Goal: Task Accomplishment & Management: Complete application form

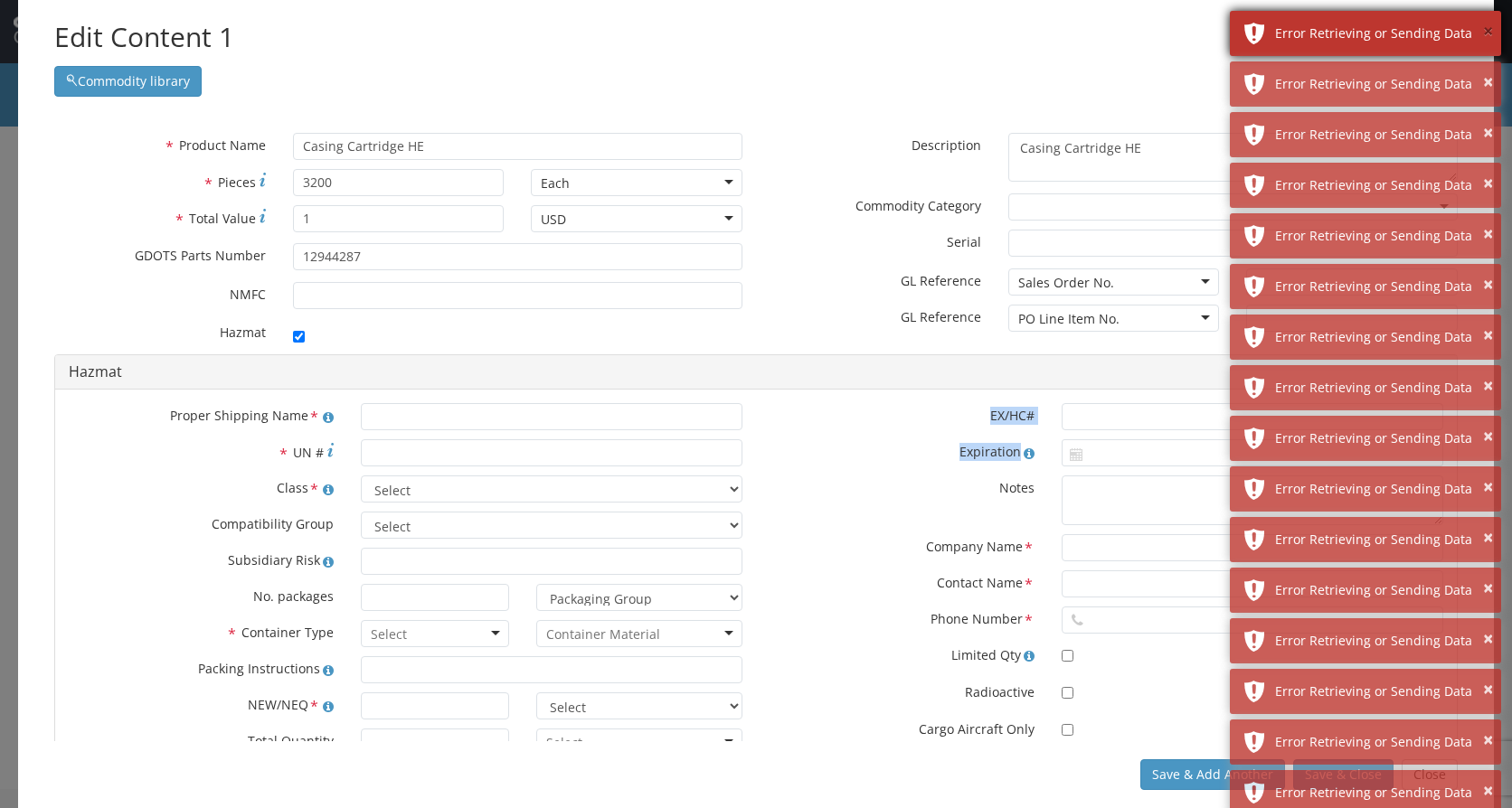
click at [1489, 39] on button "×" at bounding box center [1488, 32] width 10 height 26
click at [1489, 33] on button "×" at bounding box center [1488, 32] width 10 height 26
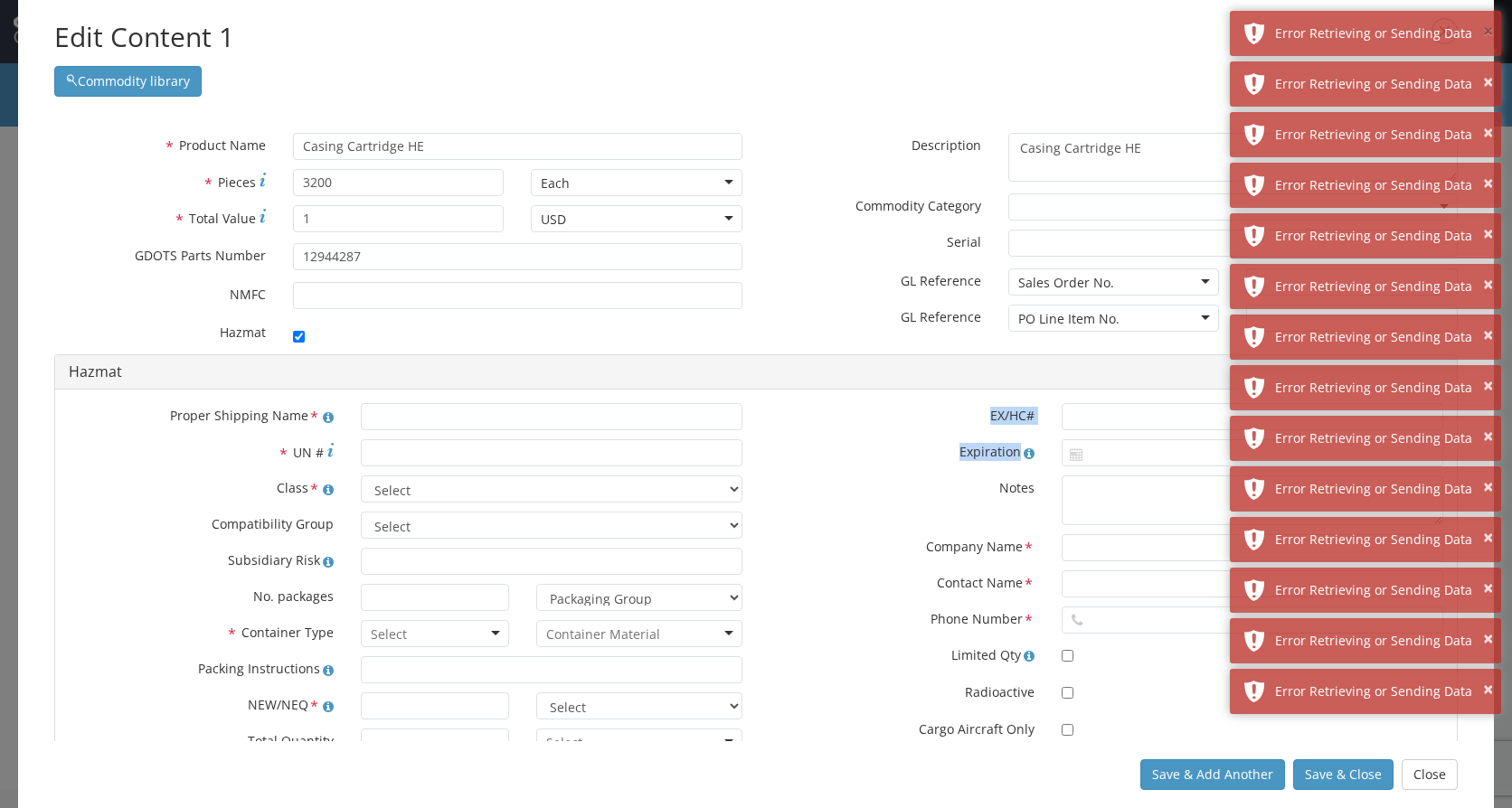
click at [1489, 33] on button "×" at bounding box center [1488, 32] width 10 height 26
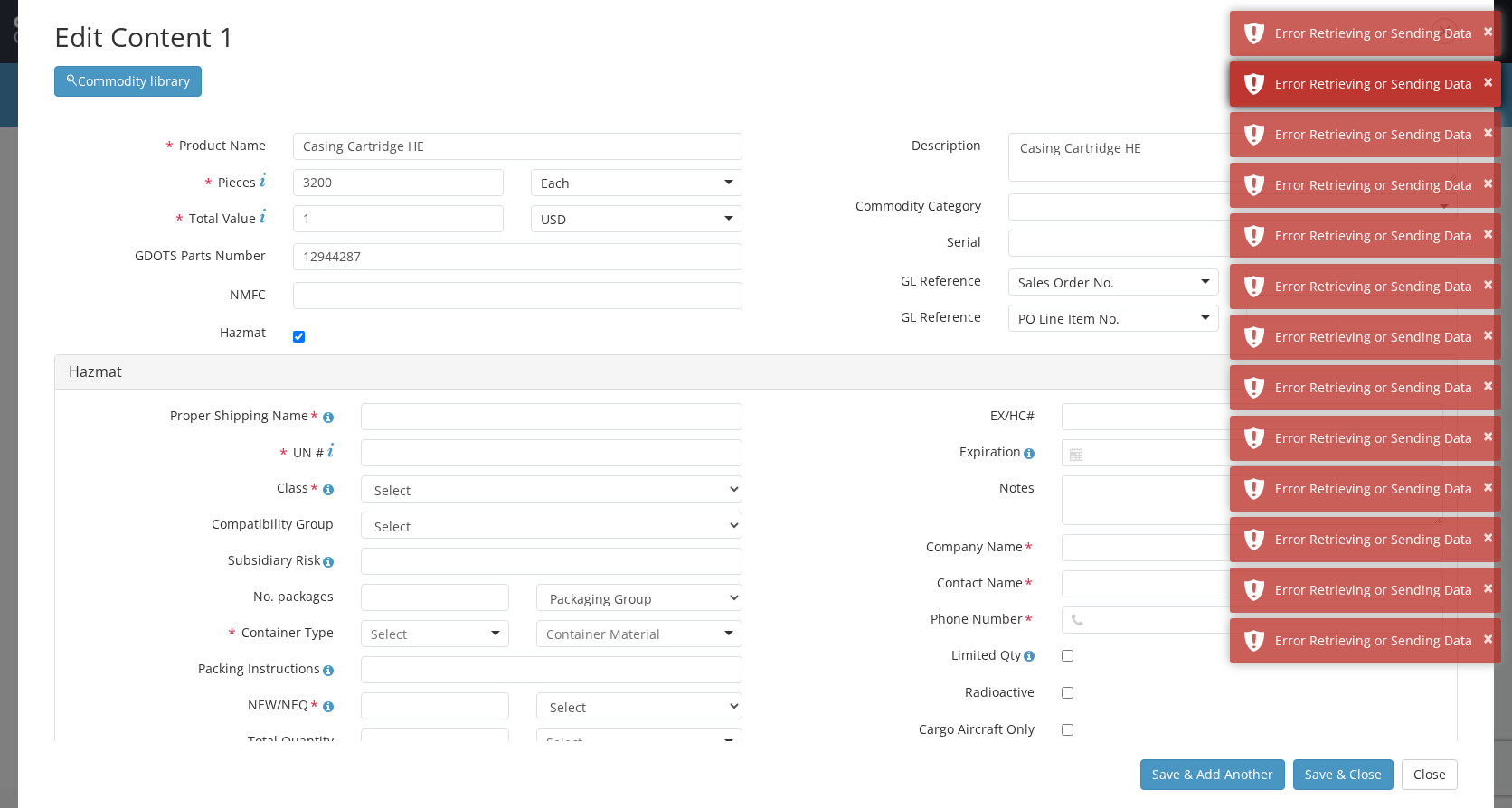
drag, startPoint x: 1489, startPoint y: 33, endPoint x: 1477, endPoint y: 13, distance: 23.3
click at [1477, 13] on div "× Error Retrieving or Sending Data" at bounding box center [1365, 34] width 271 height 45
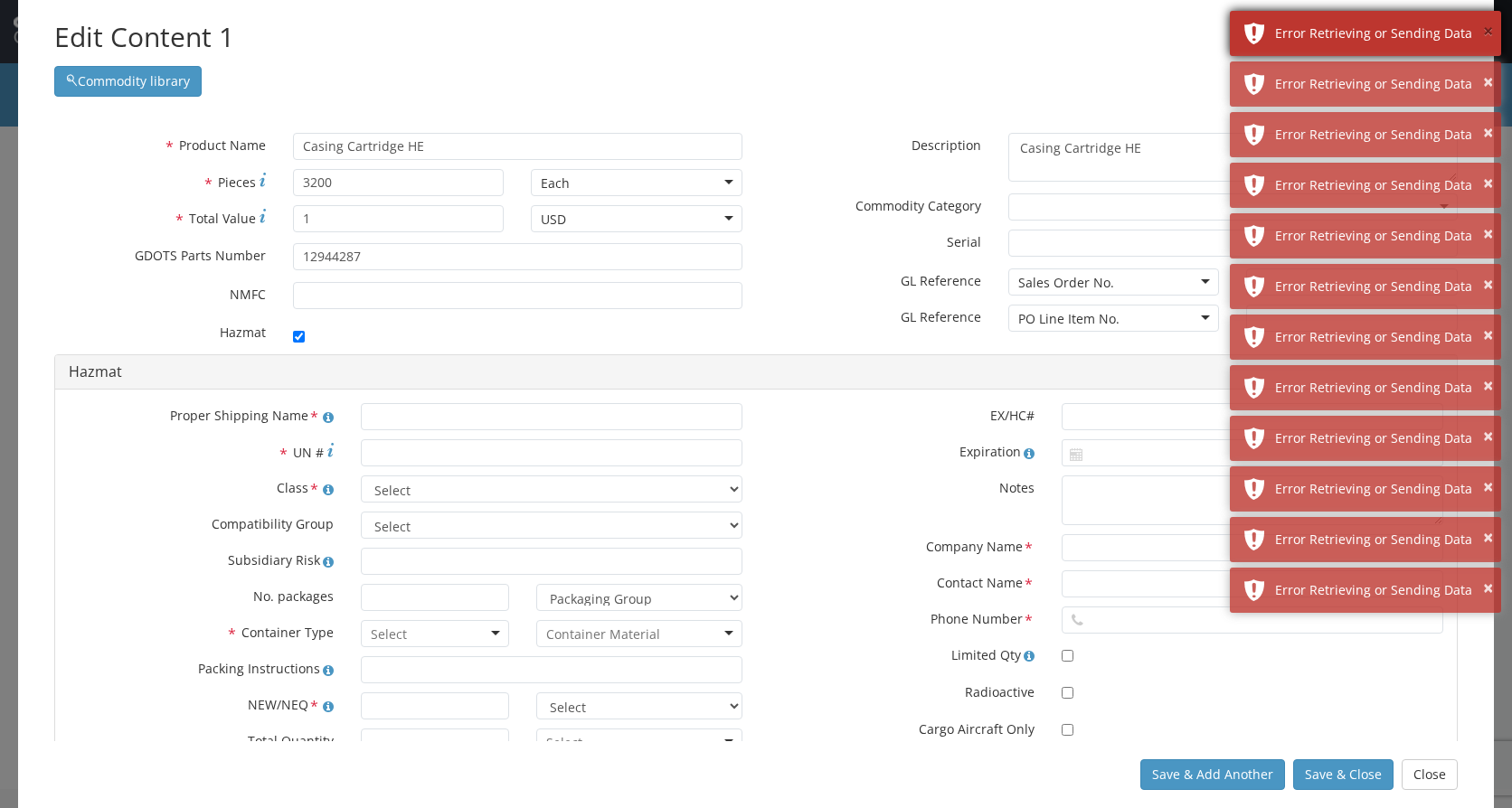
click at [1486, 32] on button "×" at bounding box center [1488, 32] width 10 height 26
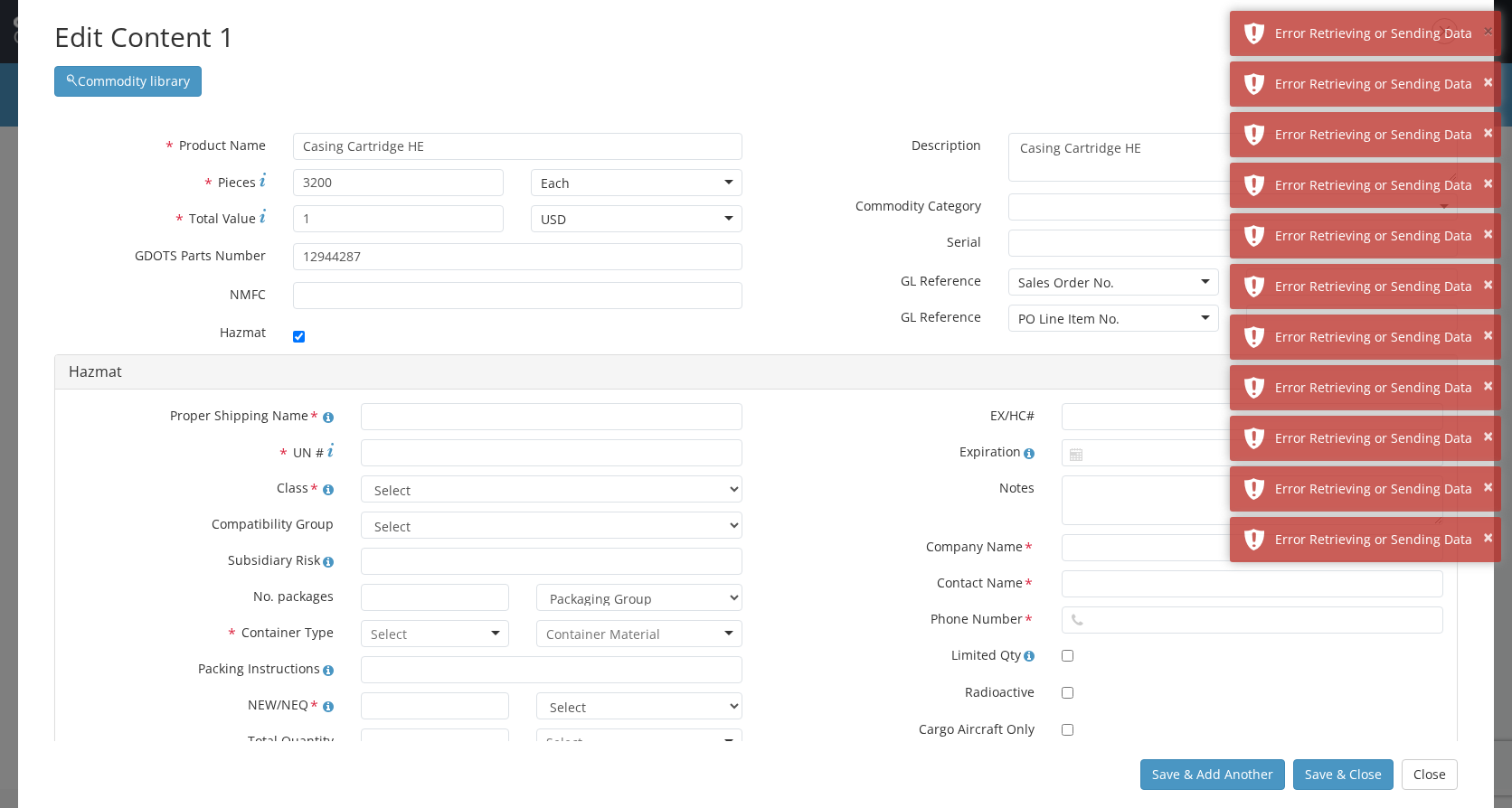
click at [1486, 32] on button "×" at bounding box center [1488, 32] width 10 height 26
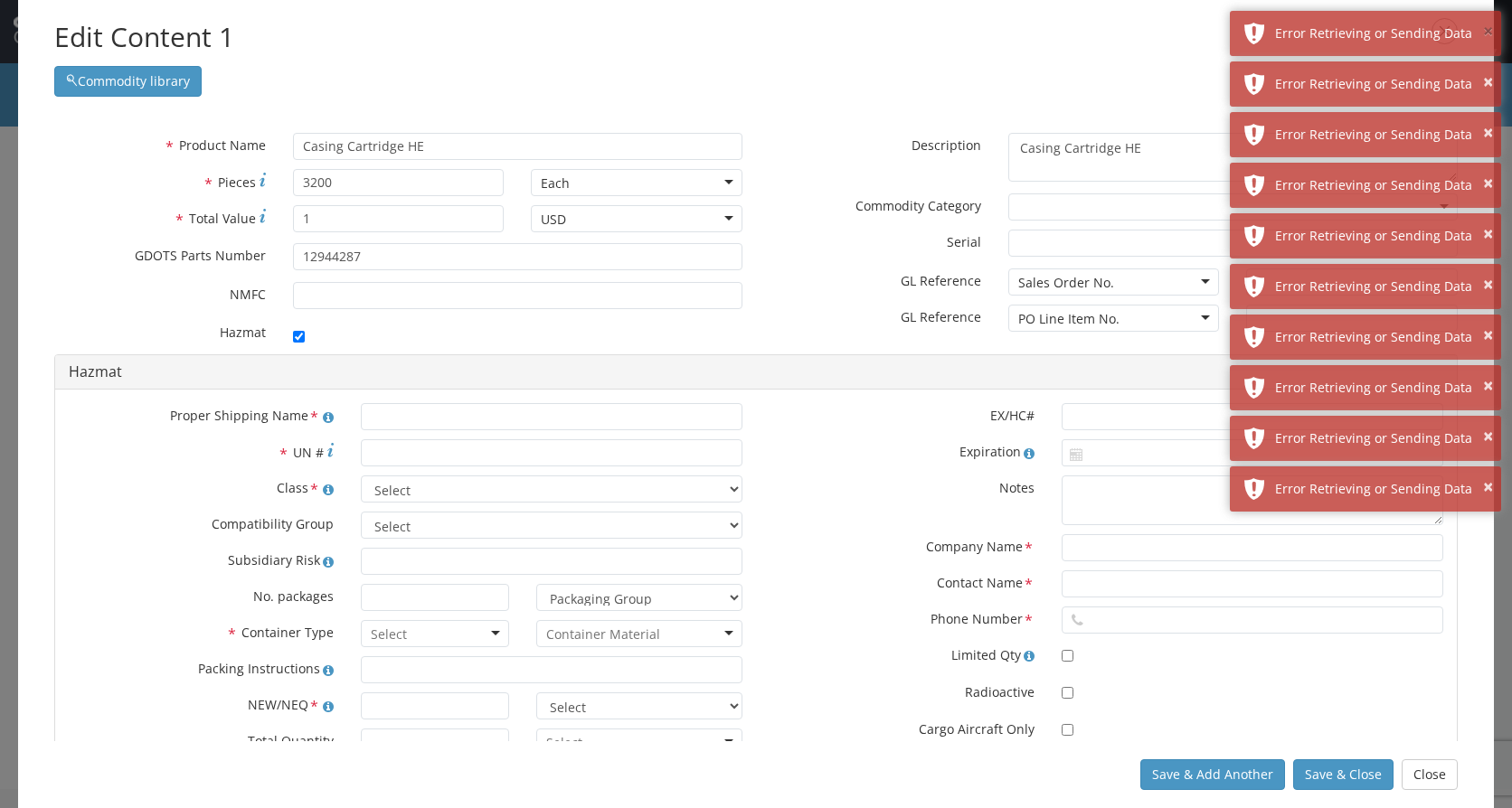
click at [1486, 32] on button "×" at bounding box center [1488, 32] width 10 height 26
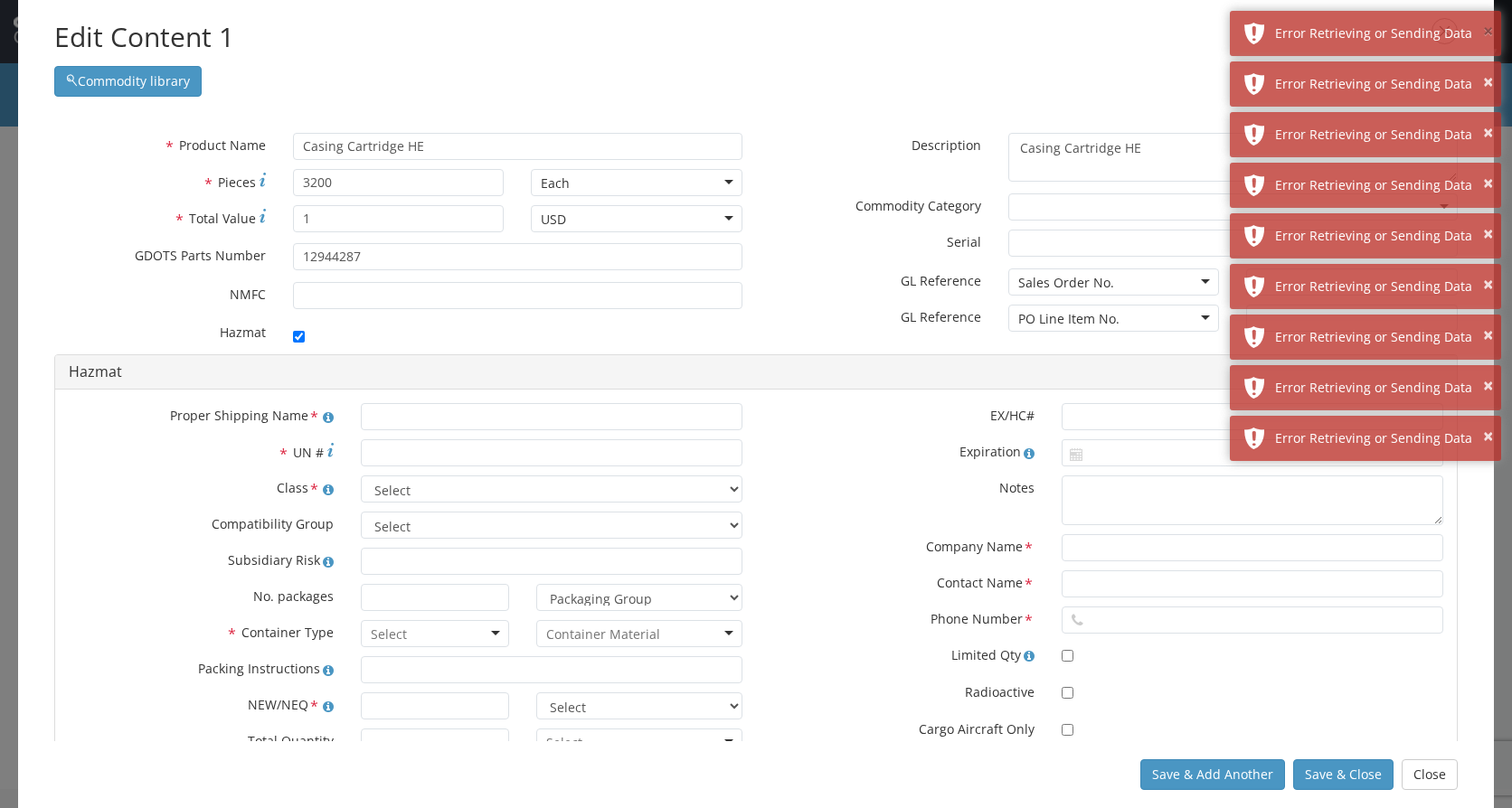
click at [1486, 32] on button "×" at bounding box center [1488, 32] width 10 height 26
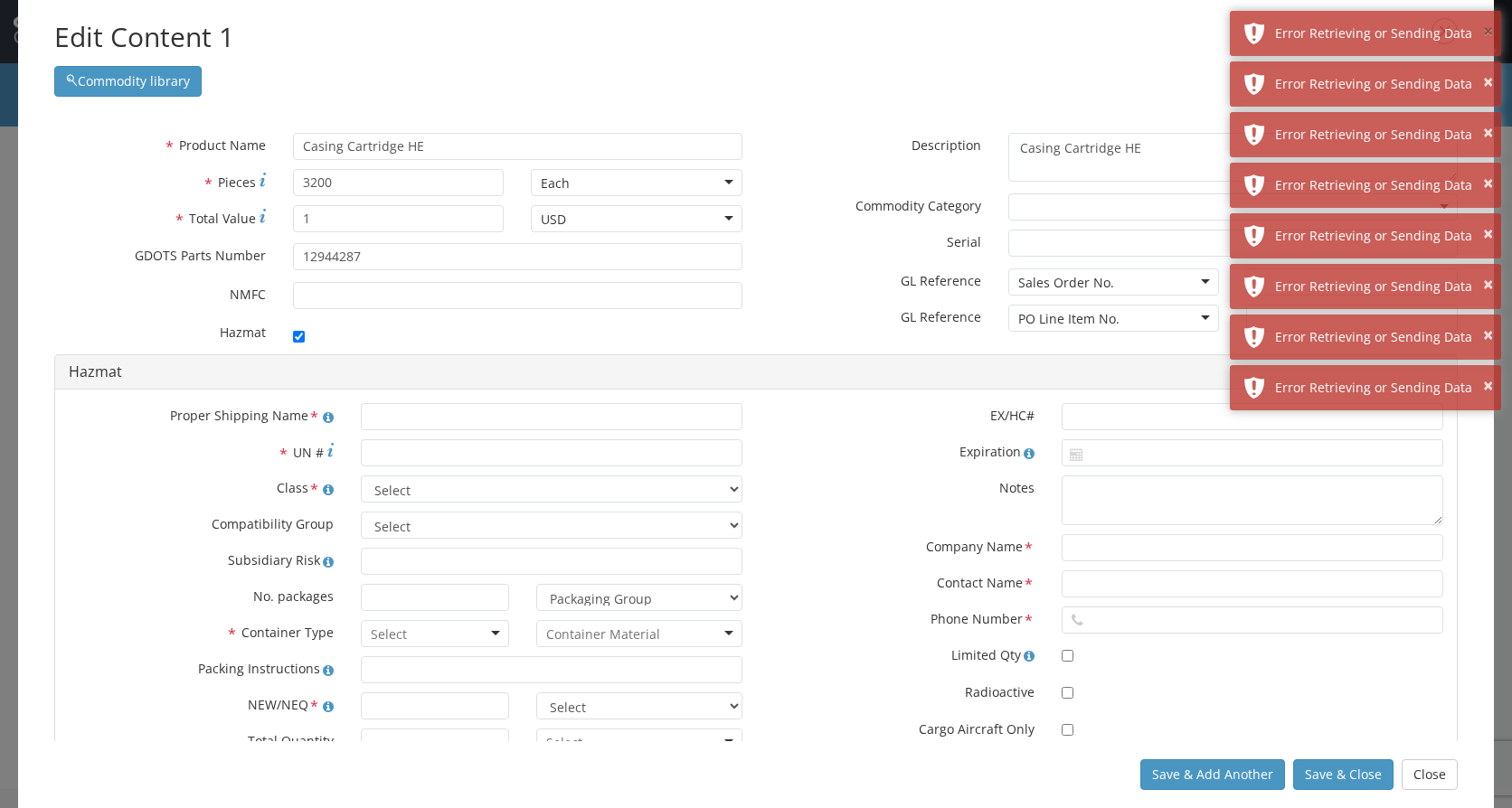
click at [1486, 32] on button "×" at bounding box center [1488, 32] width 10 height 26
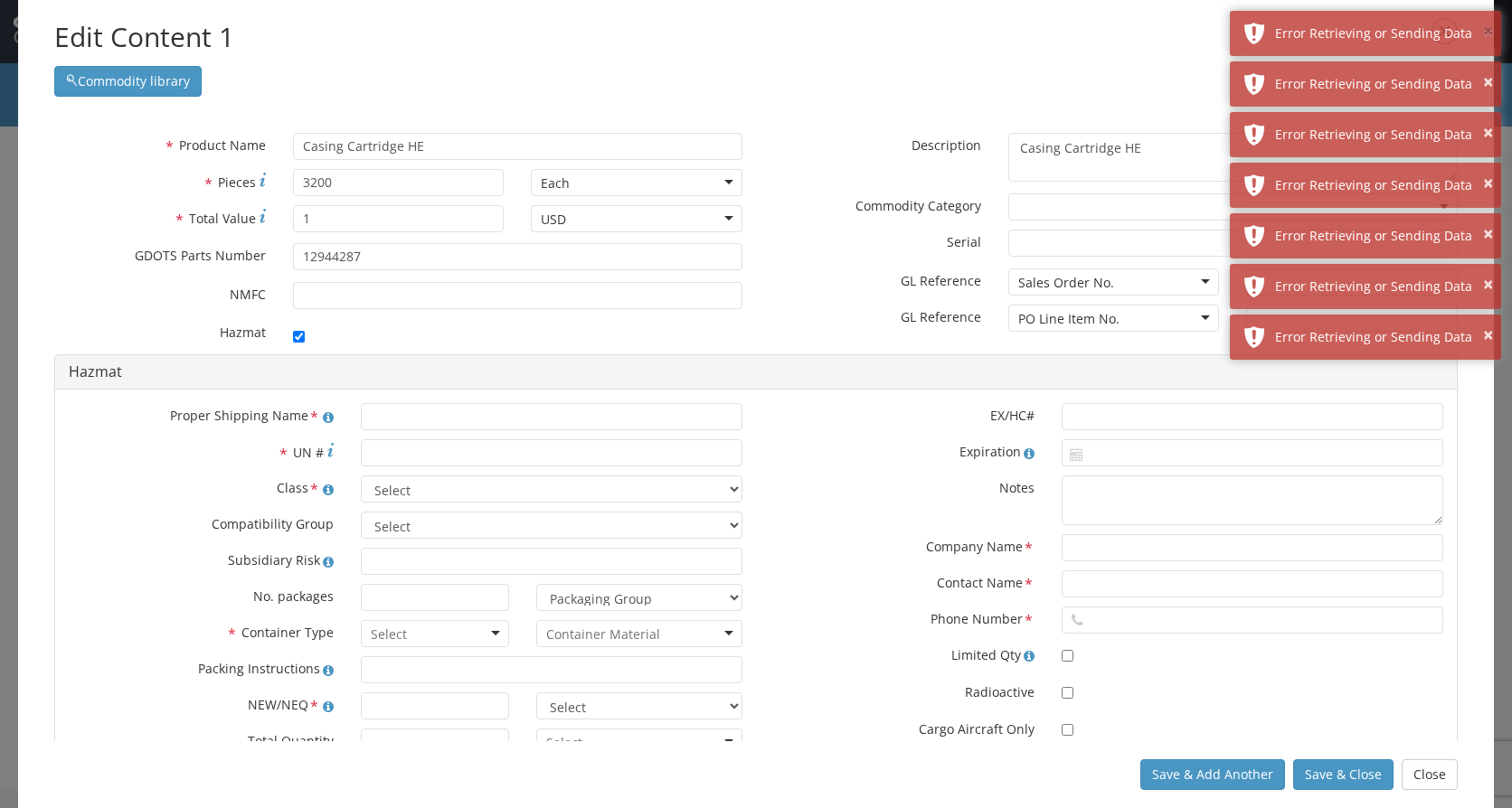
click at [1486, 32] on button "×" at bounding box center [1488, 32] width 10 height 26
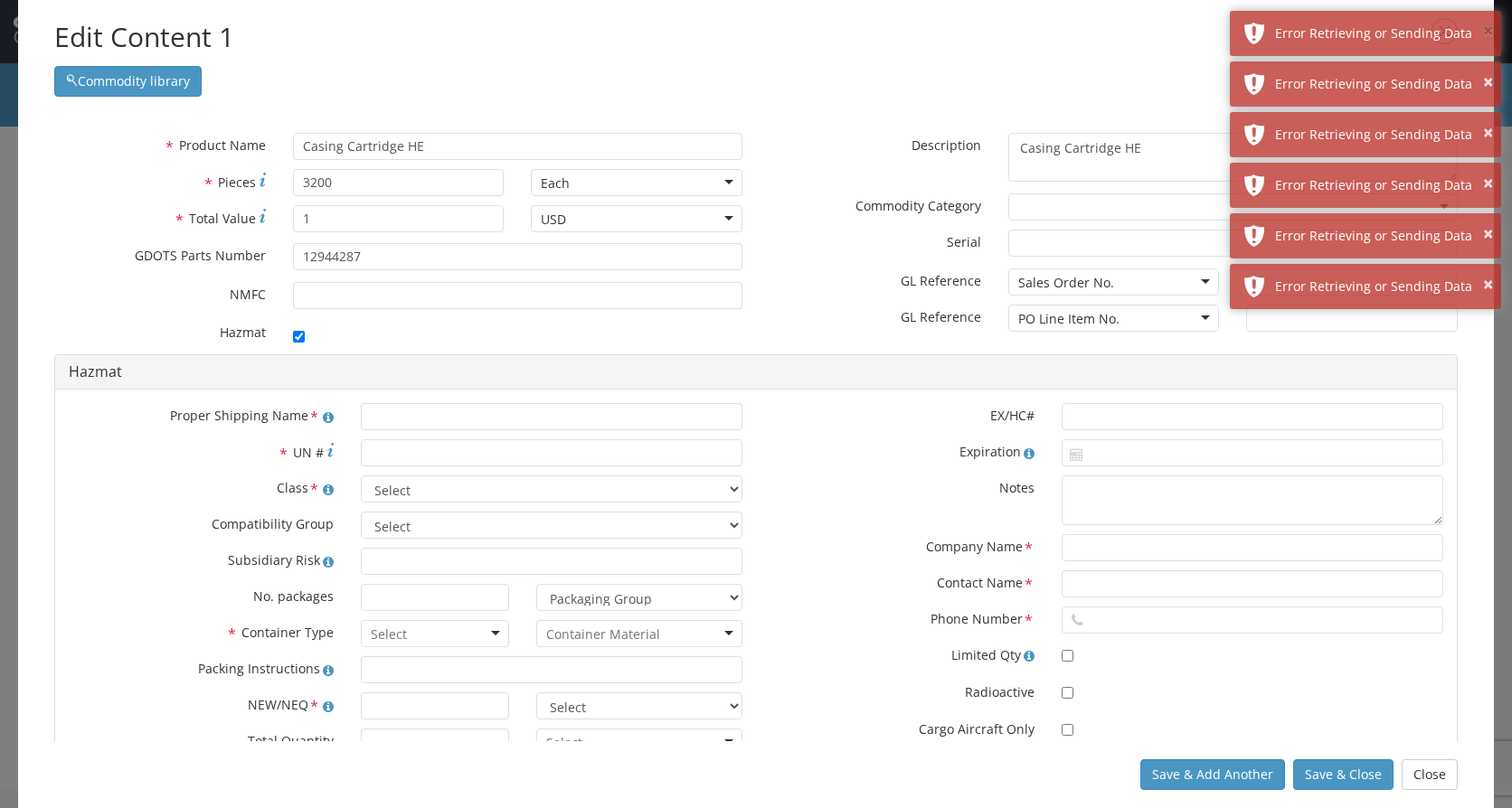
click at [1486, 32] on button "×" at bounding box center [1488, 32] width 10 height 26
click at [1486, 70] on button "×" at bounding box center [1488, 83] width 10 height 26
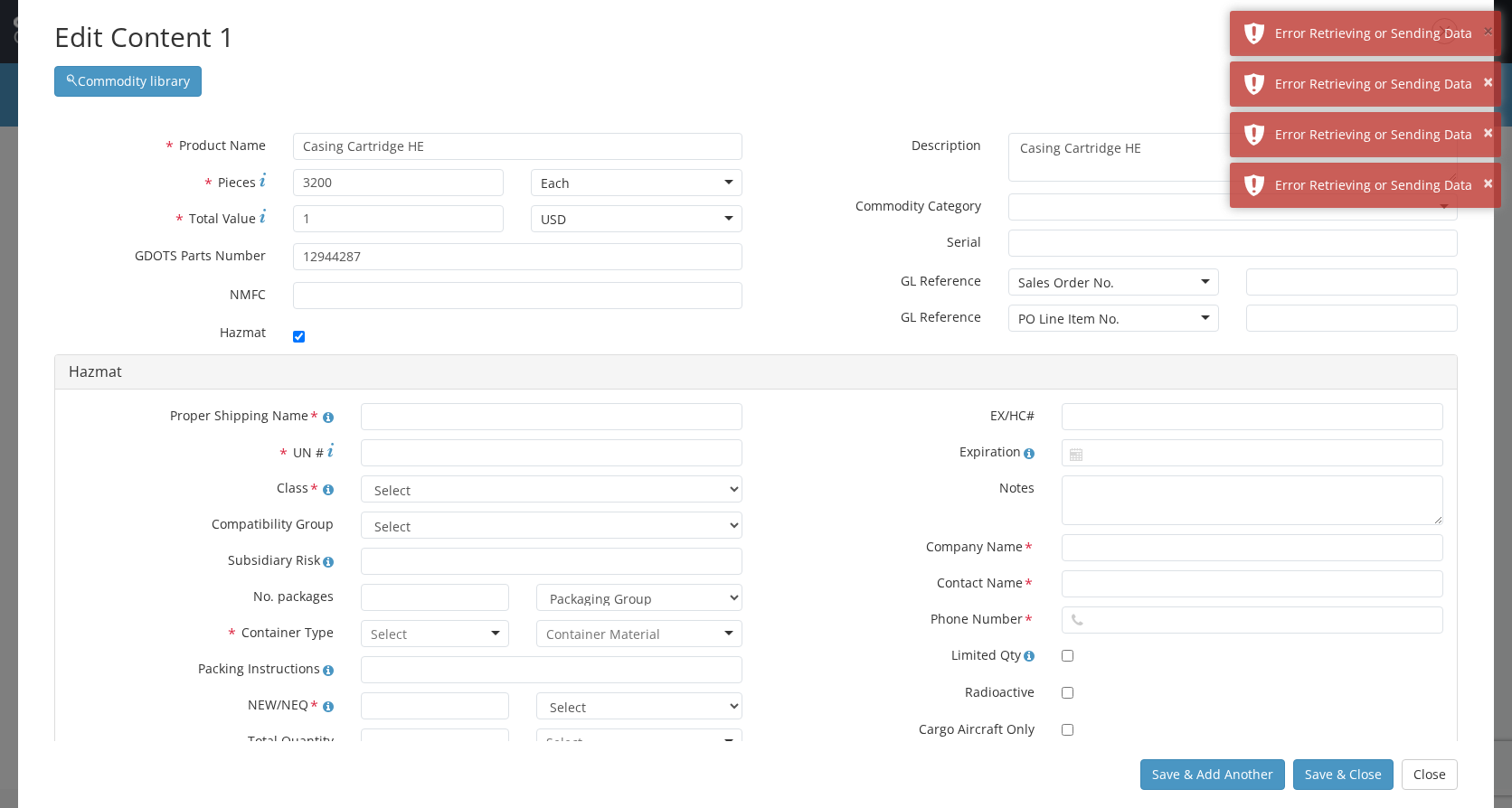
click at [1486, 32] on button "×" at bounding box center [1488, 32] width 10 height 26
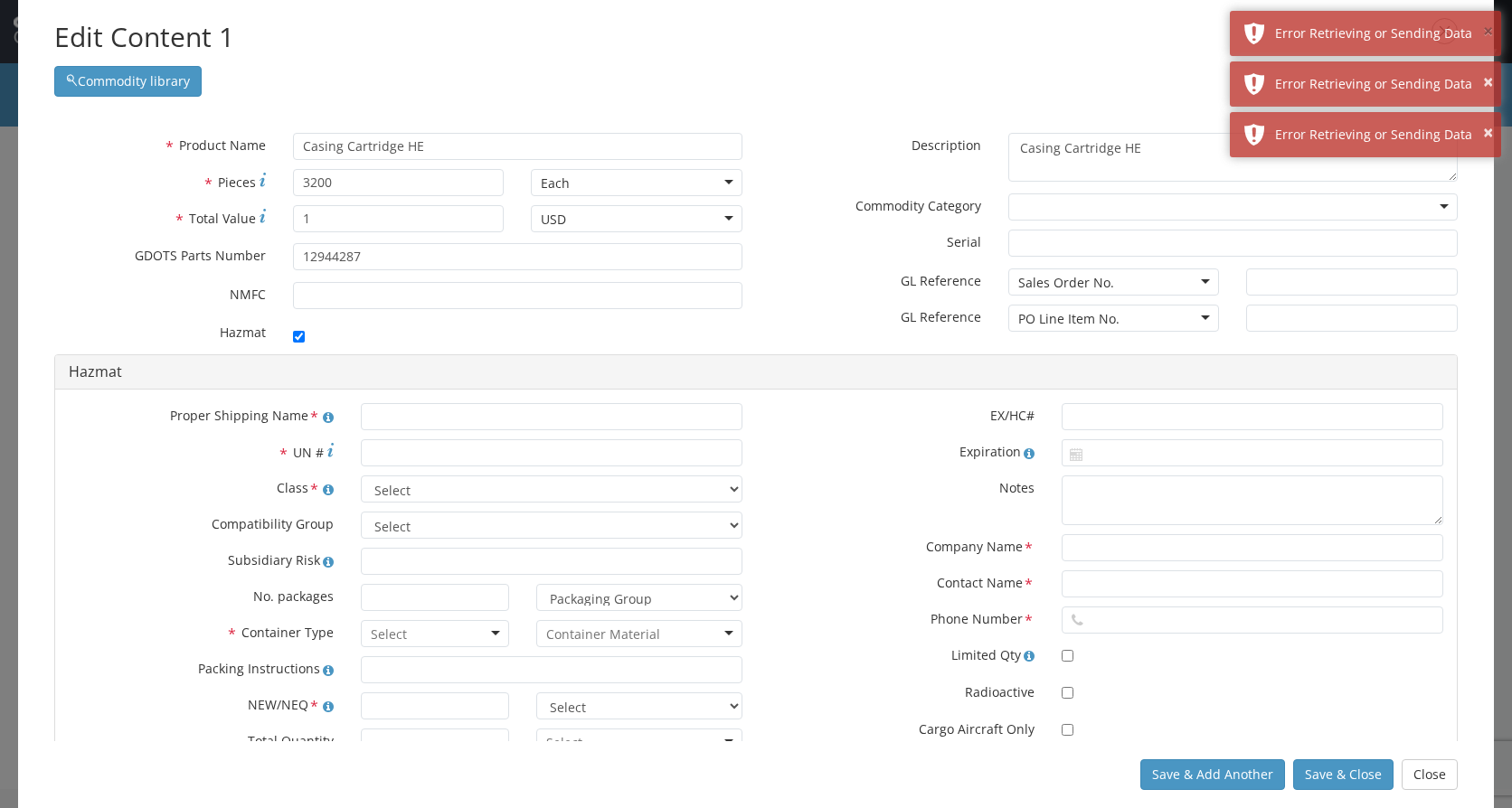
click at [1486, 32] on button "×" at bounding box center [1488, 32] width 10 height 26
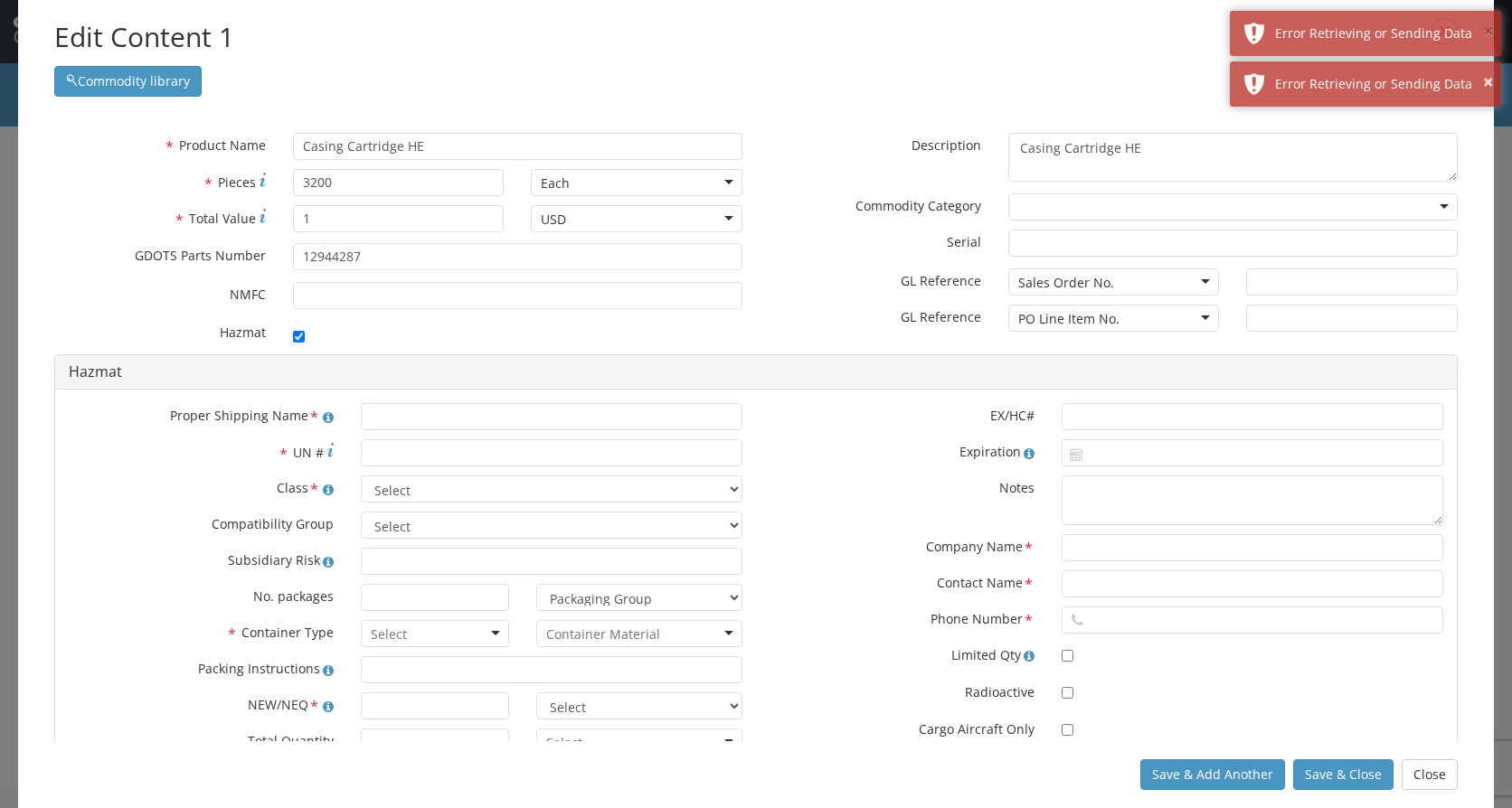
click at [1486, 32] on button "×" at bounding box center [1488, 32] width 10 height 26
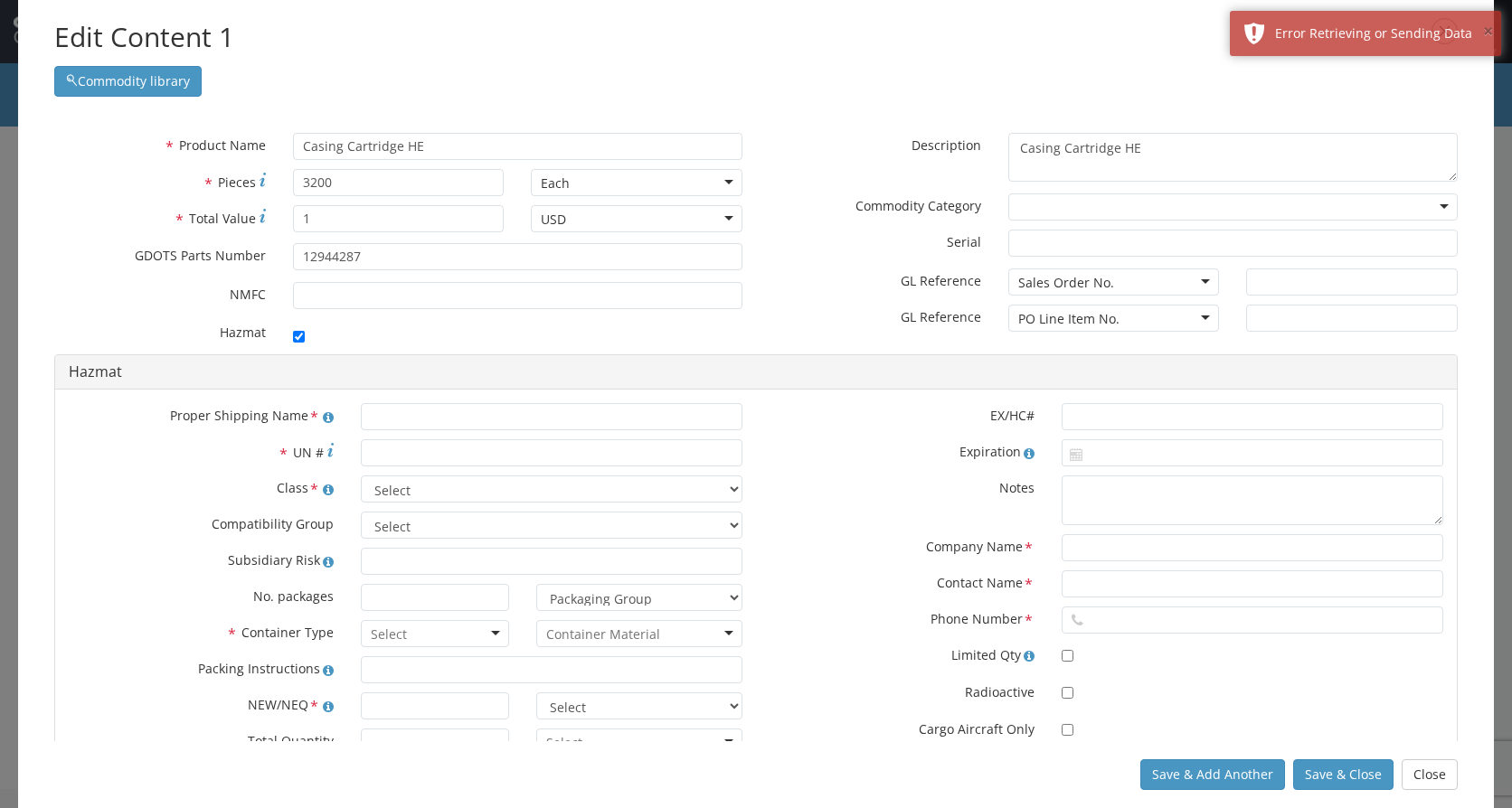
click at [1486, 32] on button "×" at bounding box center [1488, 32] width 10 height 26
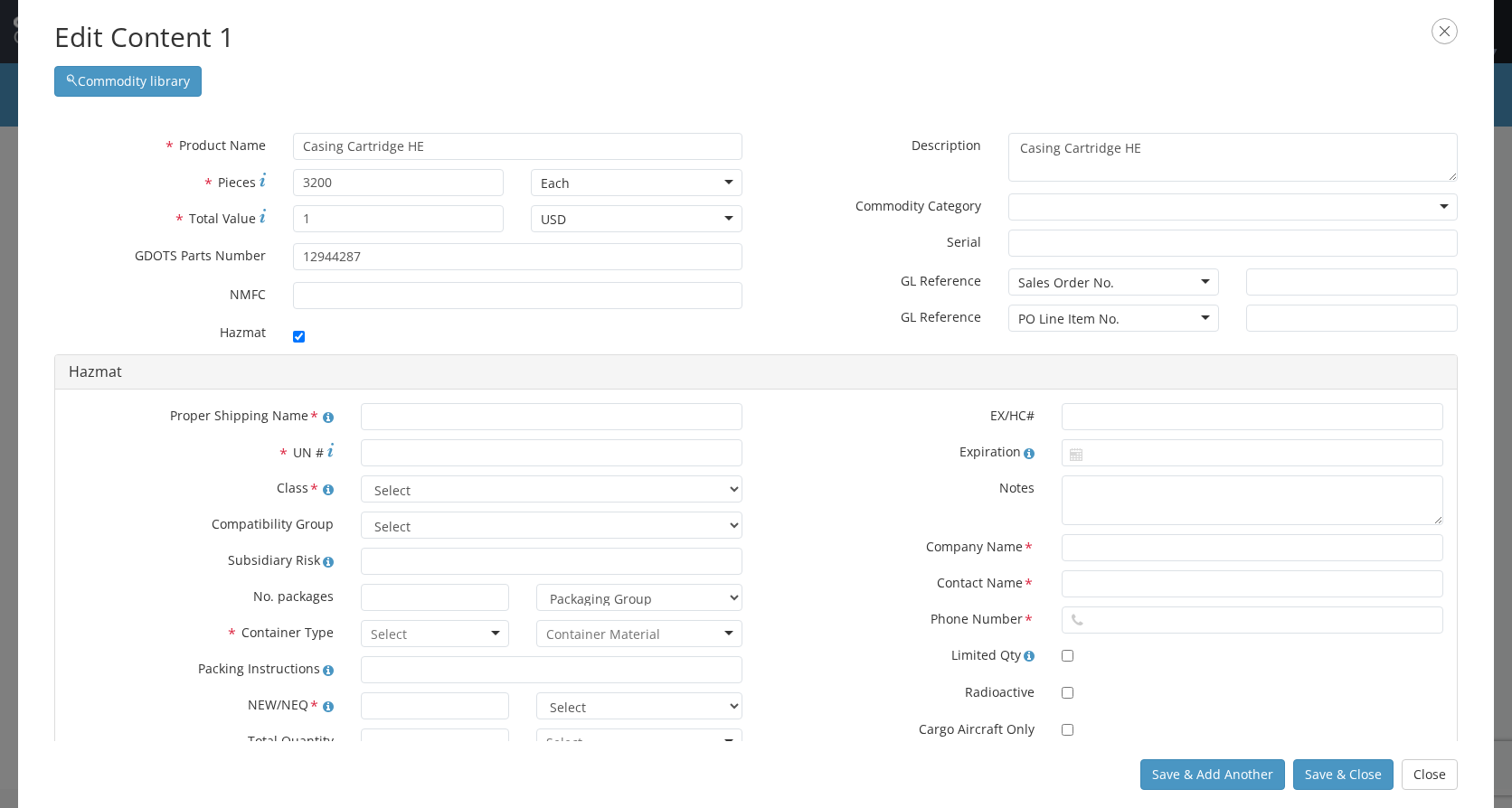
click at [1069, 211] on div at bounding box center [1233, 207] width 450 height 27
click at [895, 244] on label "* Serial" at bounding box center [876, 240] width 239 height 22
click at [1009, 244] on input "* Serial" at bounding box center [1233, 243] width 450 height 27
click at [1196, 281] on div "Sales Order No." at bounding box center [1114, 281] width 212 height 27
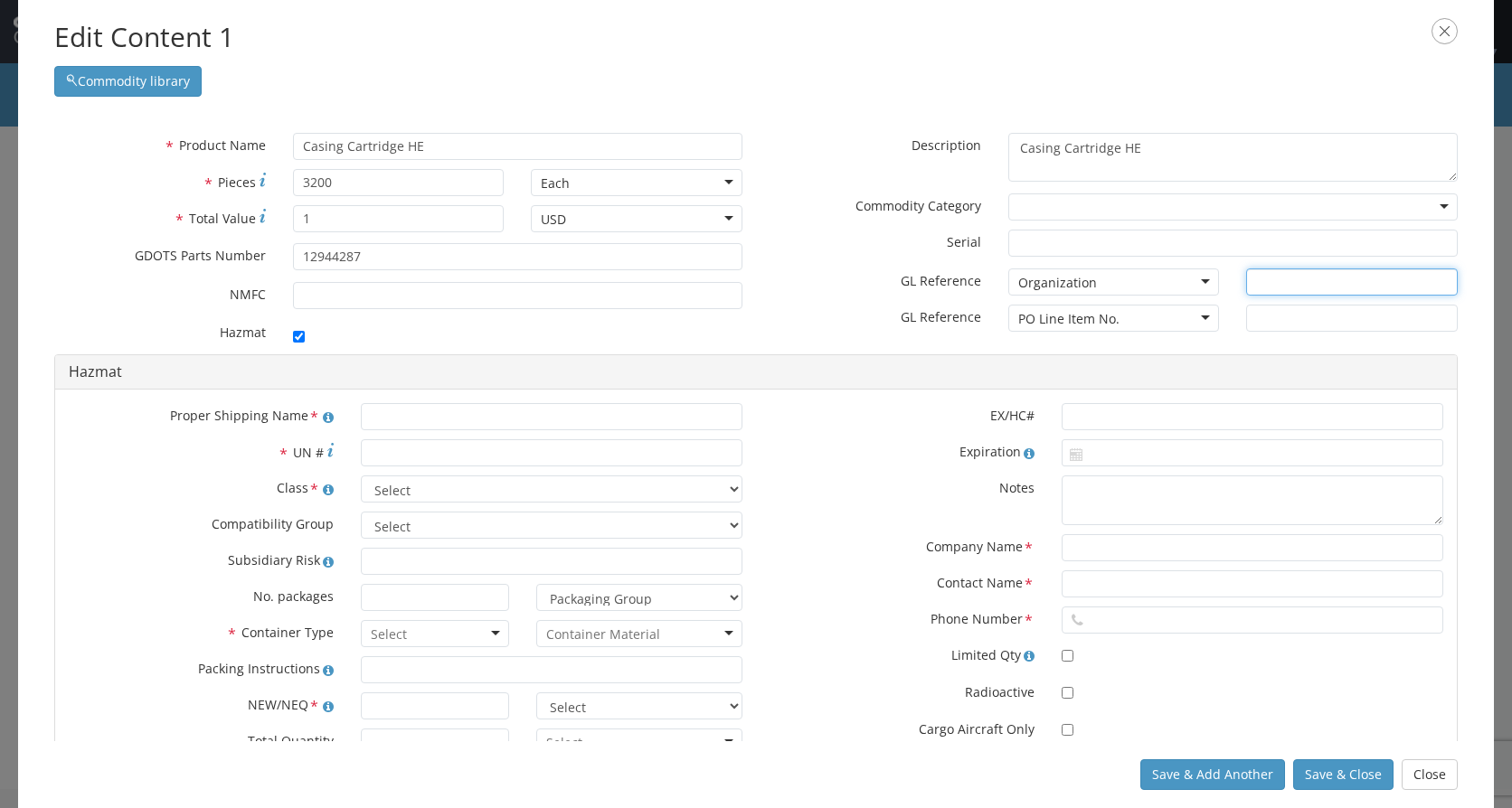
click at [1258, 287] on input "text" at bounding box center [1352, 281] width 212 height 27
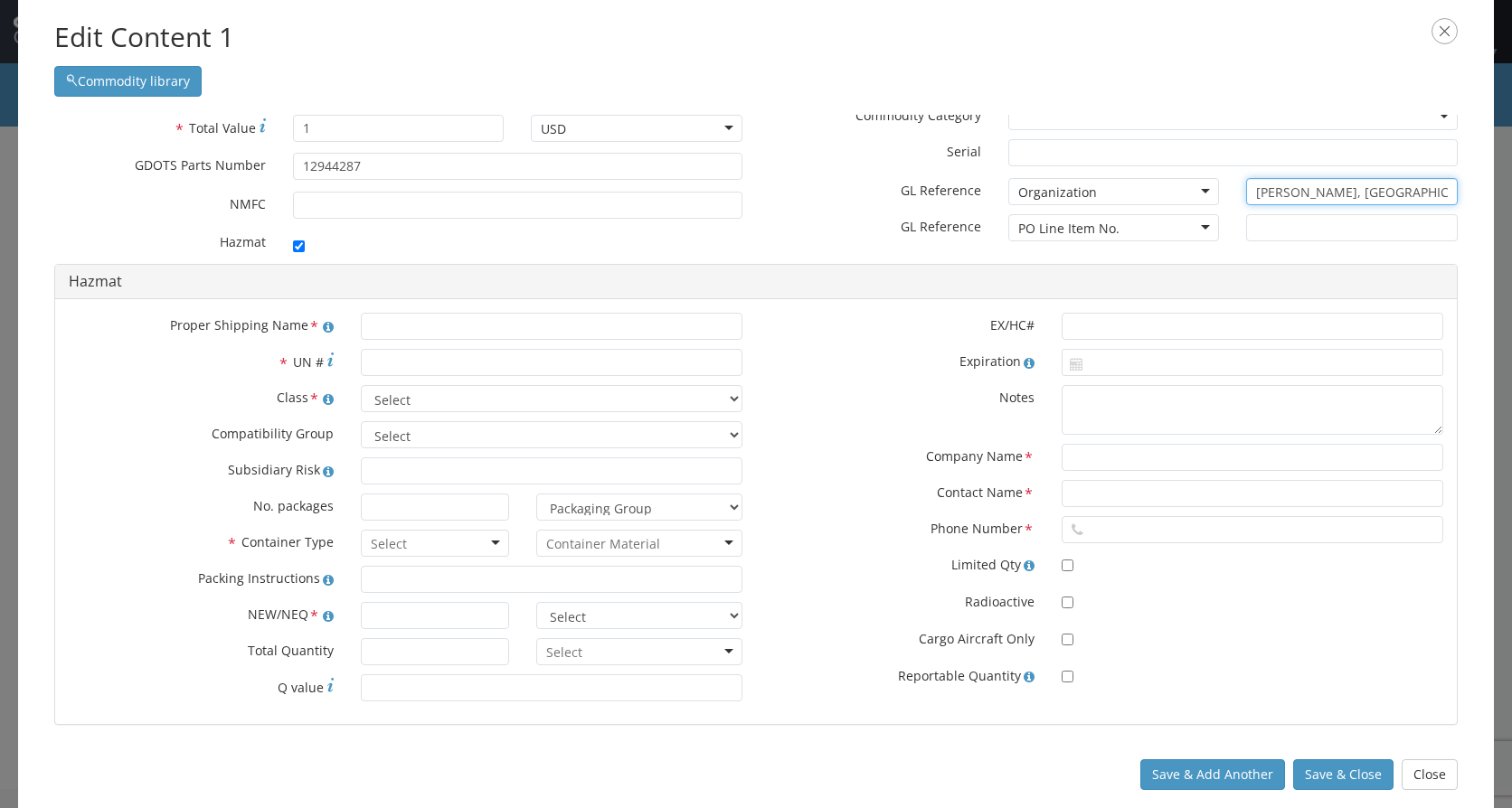
type input "[PERSON_NAME], [GEOGRAPHIC_DATA]"
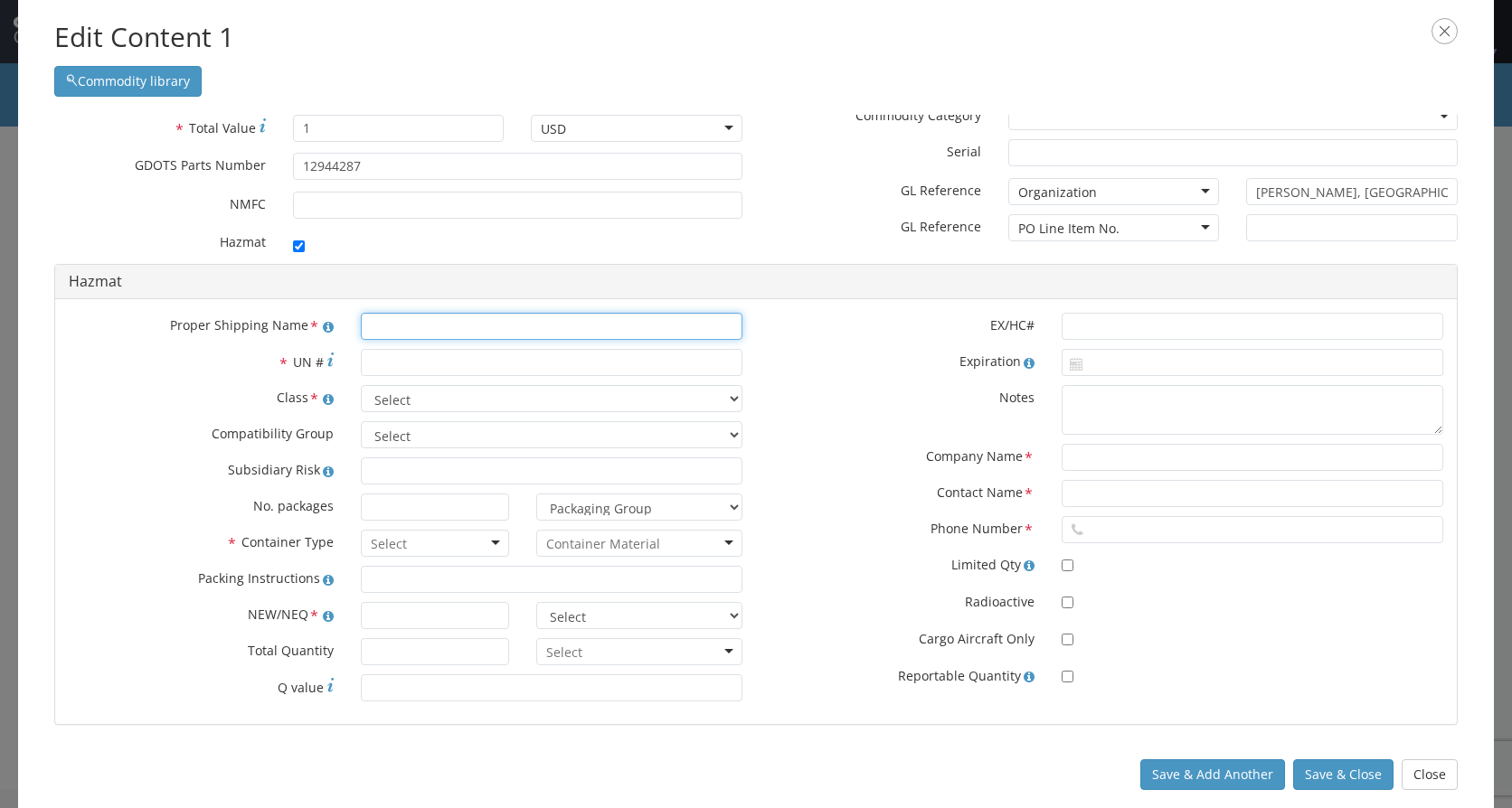
click at [379, 329] on input "text" at bounding box center [552, 326] width 382 height 27
type input "Cases, Combustible, Empty, Without Primer"
click at [386, 367] on input "* UN #" at bounding box center [552, 362] width 382 height 27
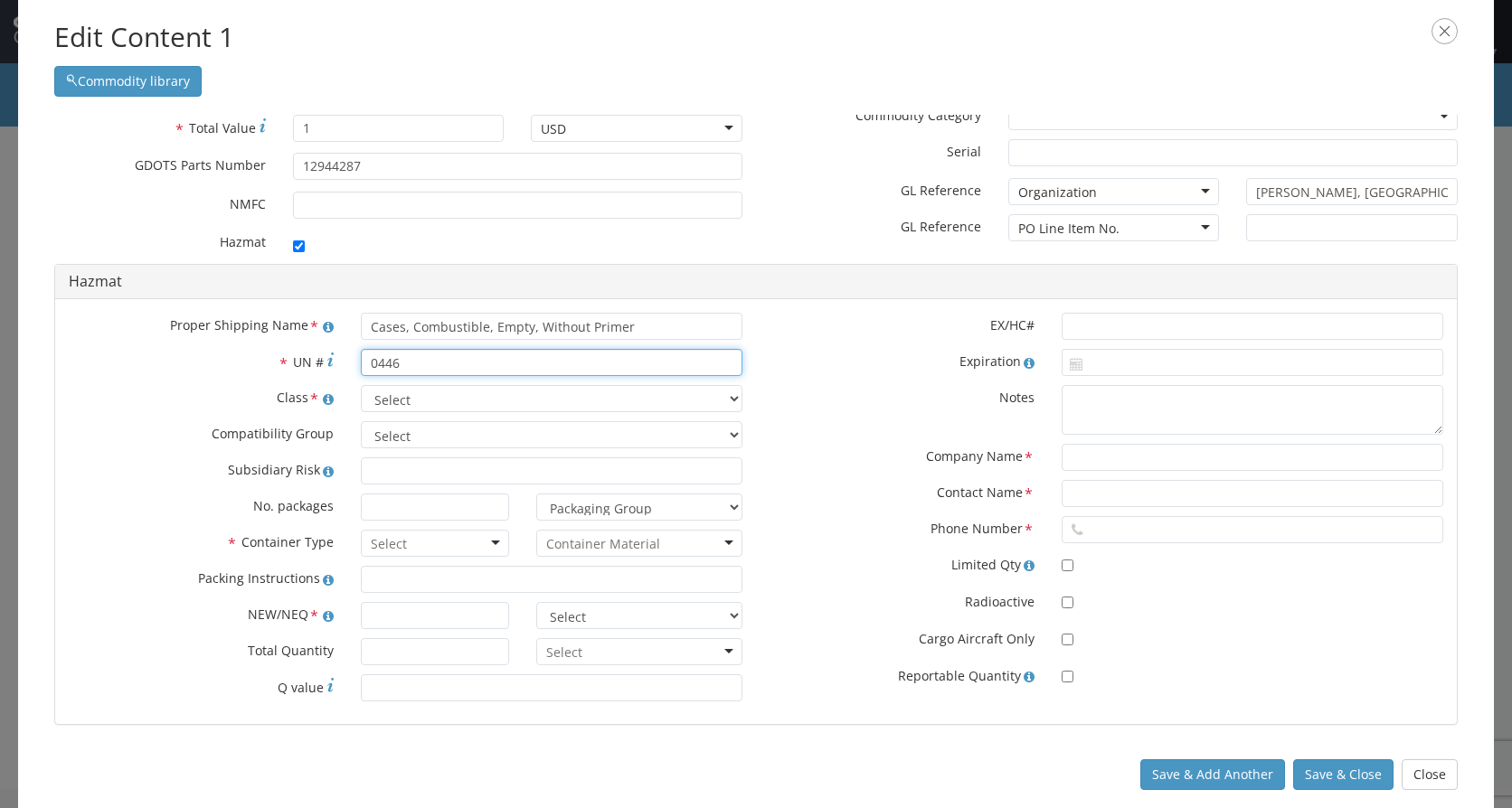
type input "0446"
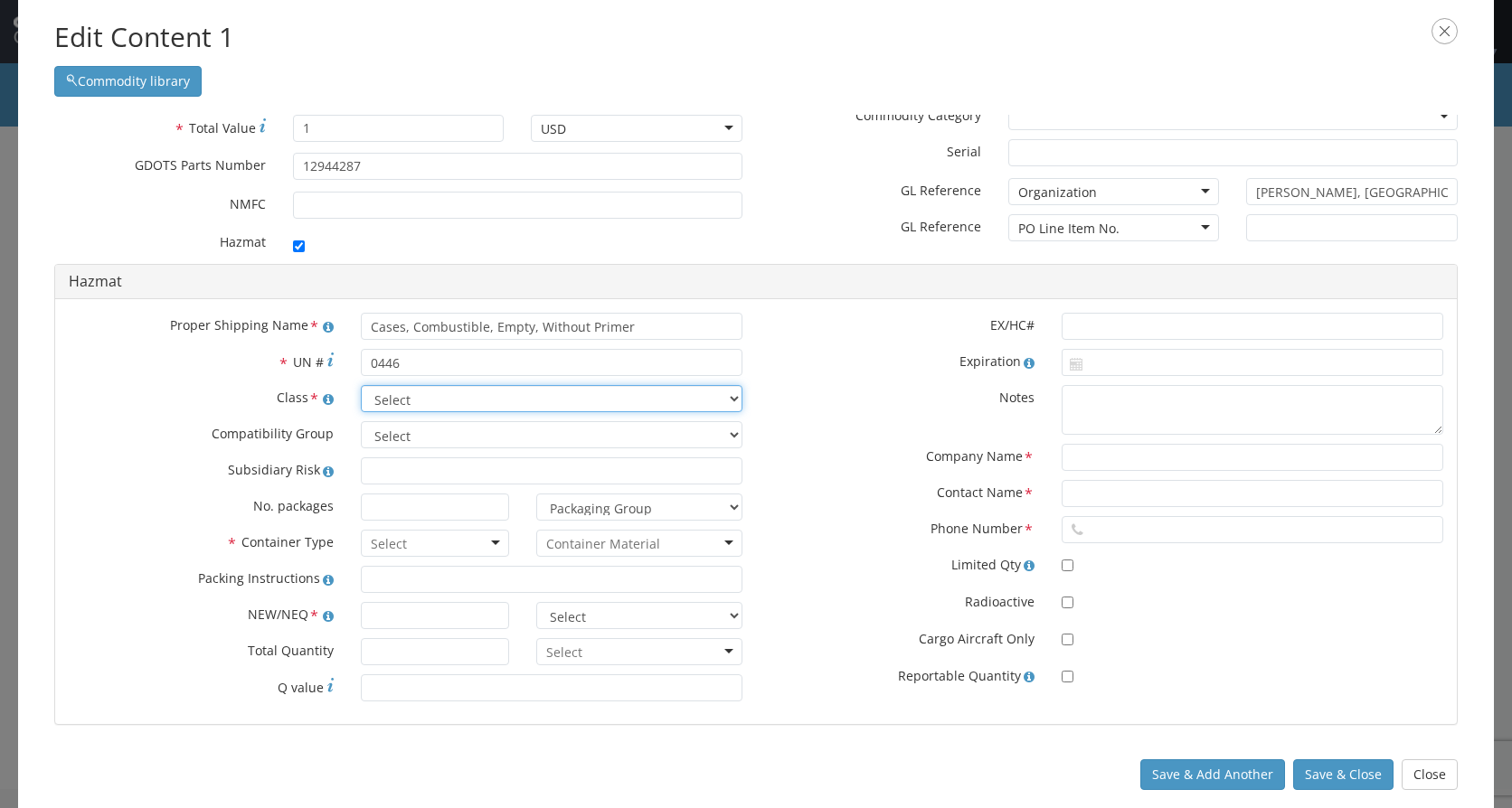
click at [429, 402] on select "Select 1.1 Explosive 1.2 Explosive 1.3 Explosive 1.4 Explosive 1.5 Explosive 1.…" at bounding box center [552, 398] width 382 height 27
select select "1.4 Explosive"
click at [361, 385] on select "Select 1.1 Explosive 1.2 Explosive 1.3 Explosive 1.4 Explosive 1.5 Explosive 1.…" at bounding box center [552, 398] width 382 height 27
click at [406, 437] on select "Select A B C D E F G H J K L N S" at bounding box center [552, 435] width 382 height 27
select select "C"
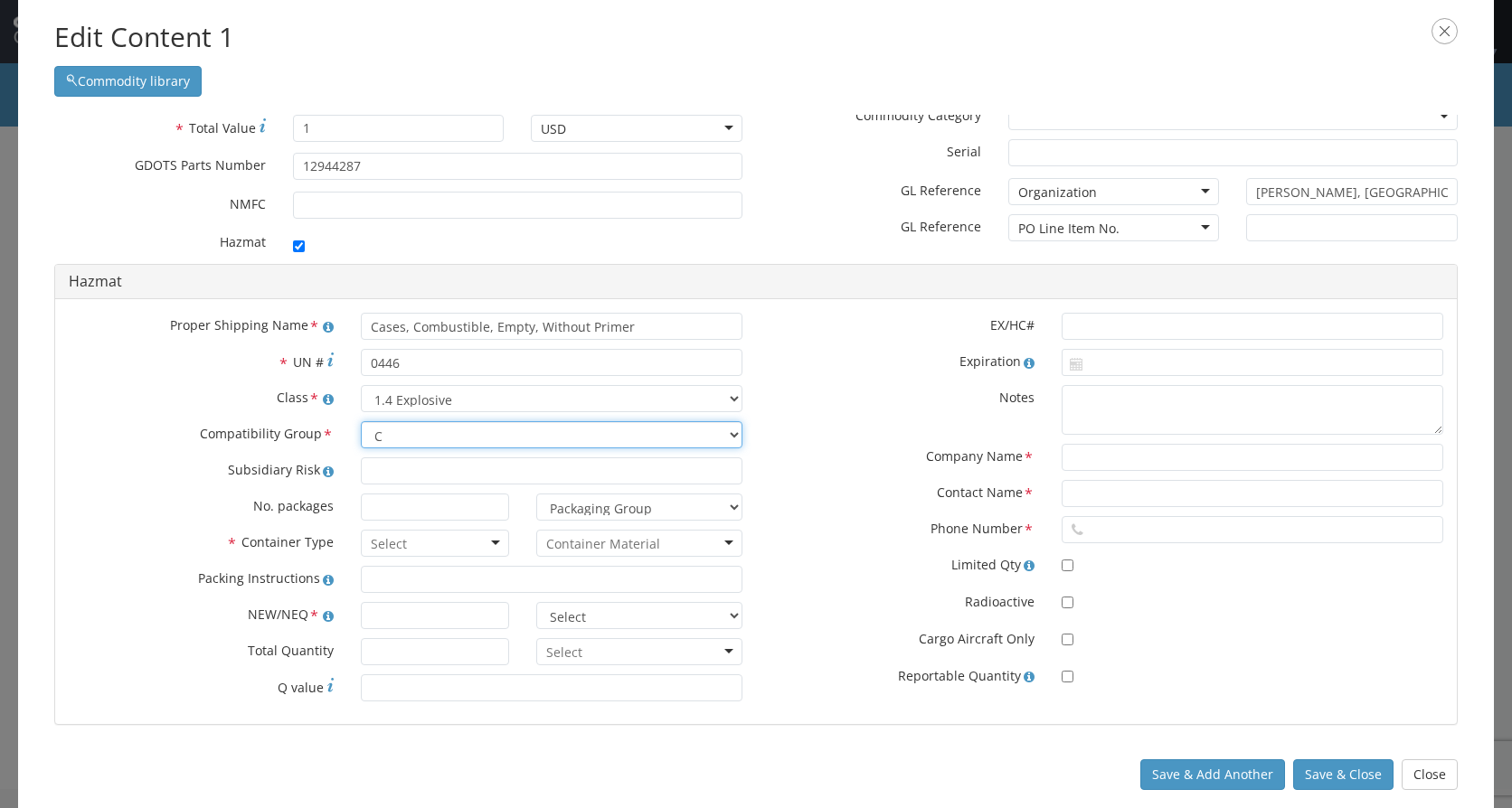
click at [361, 421] on select "Select A B C D E F G H J K L N S" at bounding box center [552, 435] width 382 height 27
click at [444, 504] on input at bounding box center [436, 507] width 149 height 27
type input "160"
click at [495, 541] on div at bounding box center [436, 543] width 149 height 27
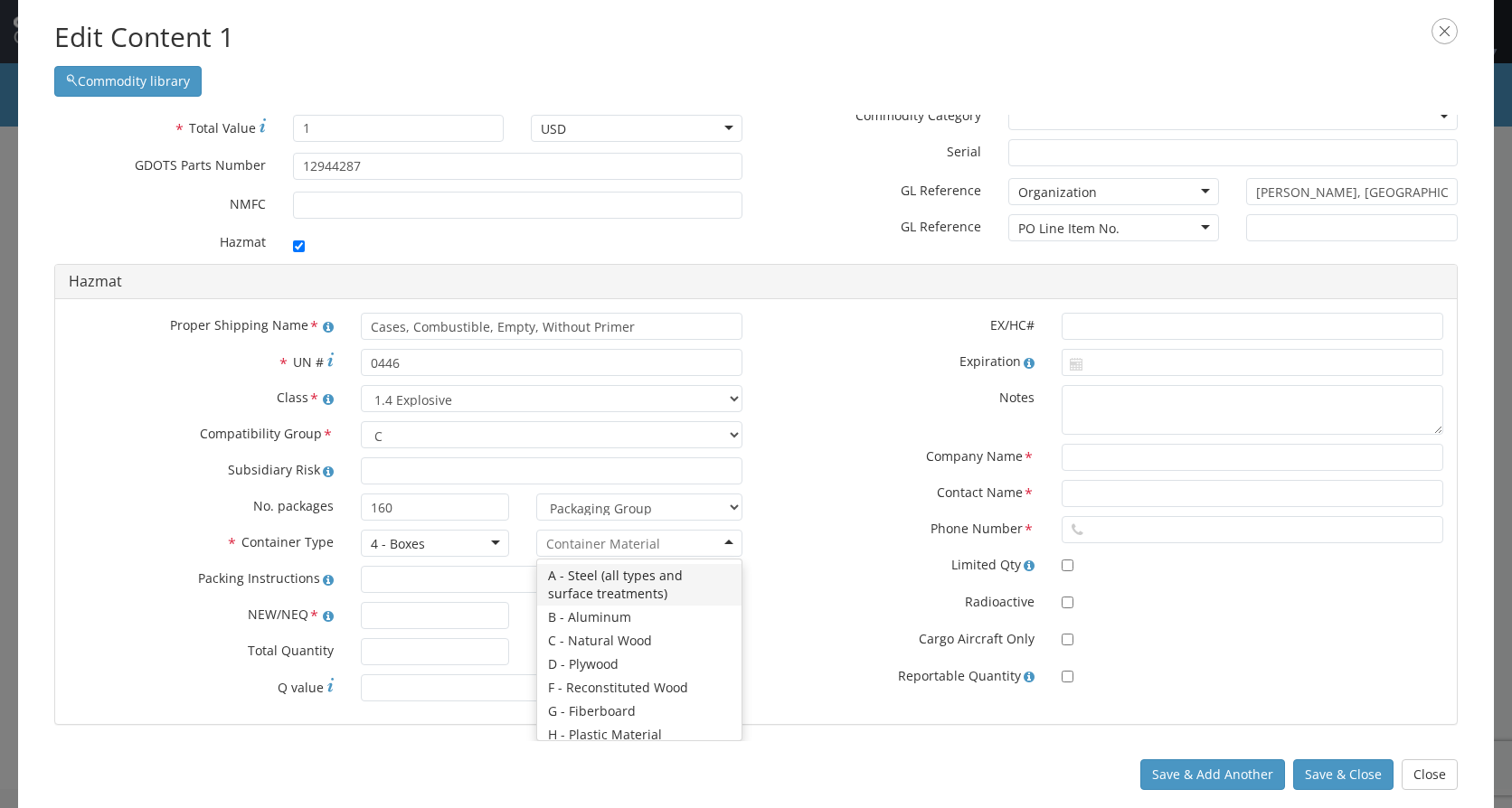
click at [655, 547] on input "select-one" at bounding box center [603, 544] width 114 height 18
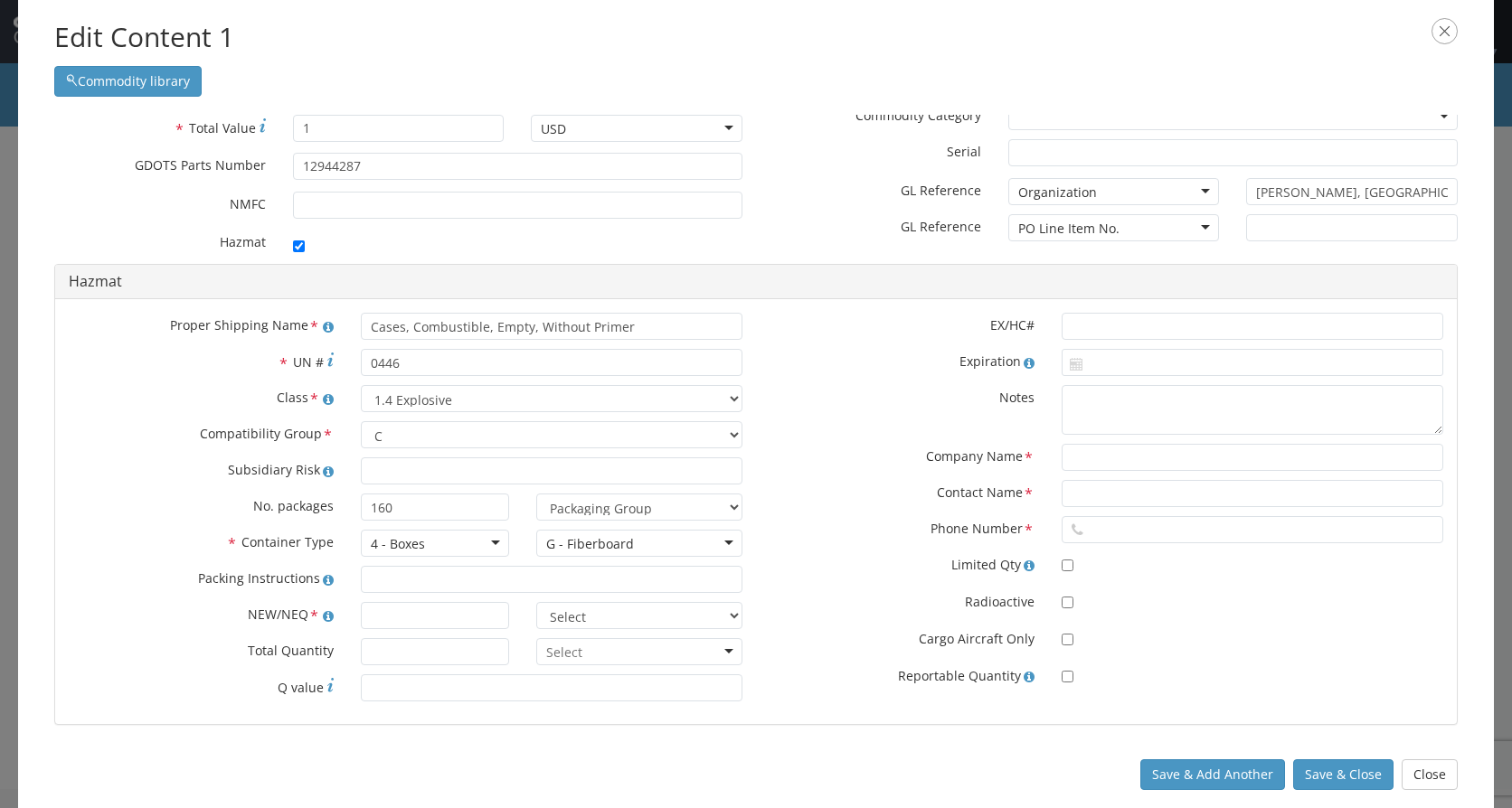
scroll to position [0, 0]
click at [405, 615] on input "text" at bounding box center [436, 615] width 149 height 27
type input "1894.07"
click at [582, 616] on select "Select lbs kgs" at bounding box center [639, 615] width 206 height 27
select select "KGS"
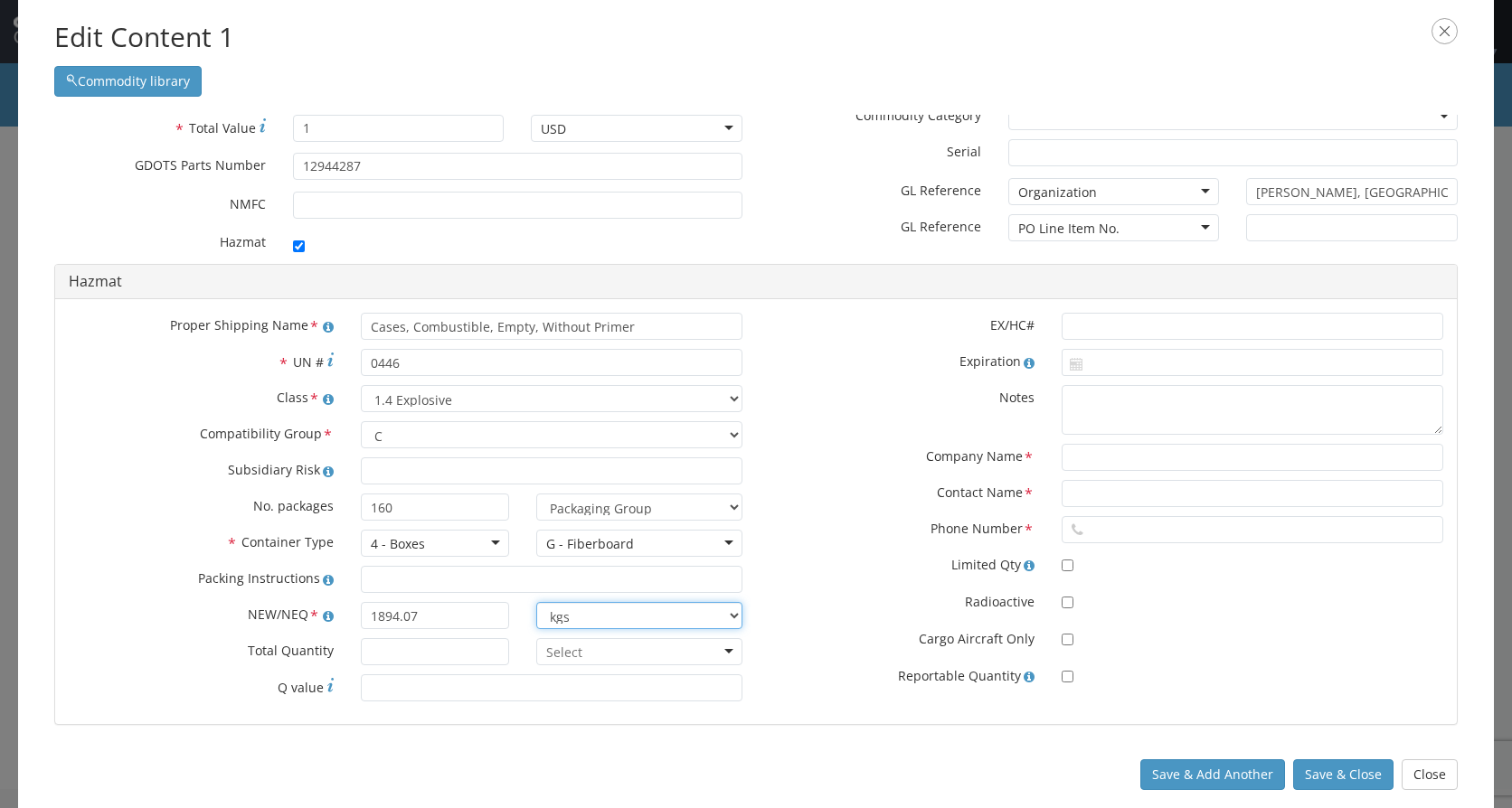
click at [536, 602] on select "Select lbs kgs" at bounding box center [639, 615] width 206 height 27
click at [461, 649] on input "* Total Quantity" at bounding box center [436, 652] width 149 height 27
type input "5950"
click at [707, 657] on div at bounding box center [639, 652] width 206 height 27
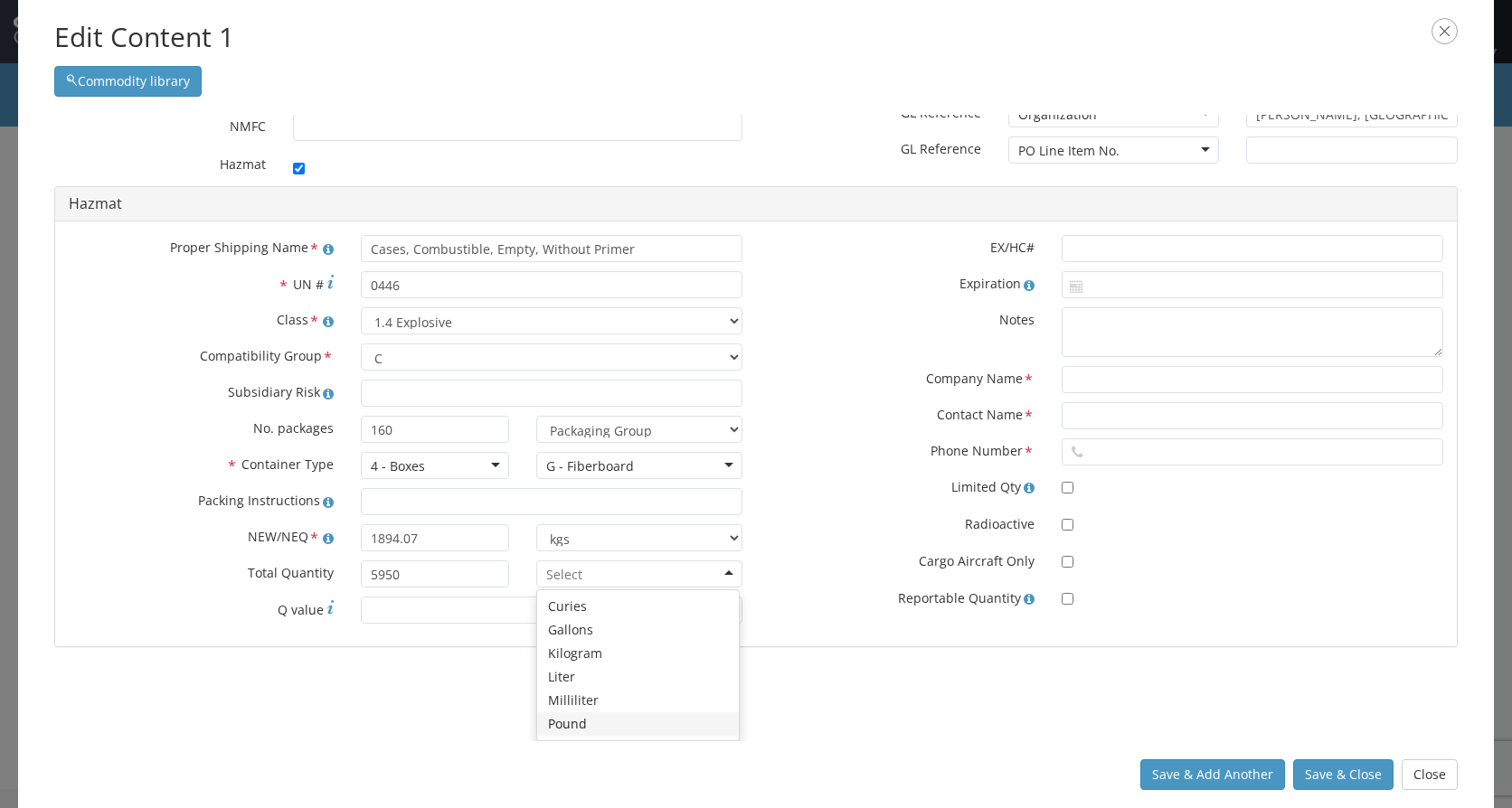
scroll to position [111, 0]
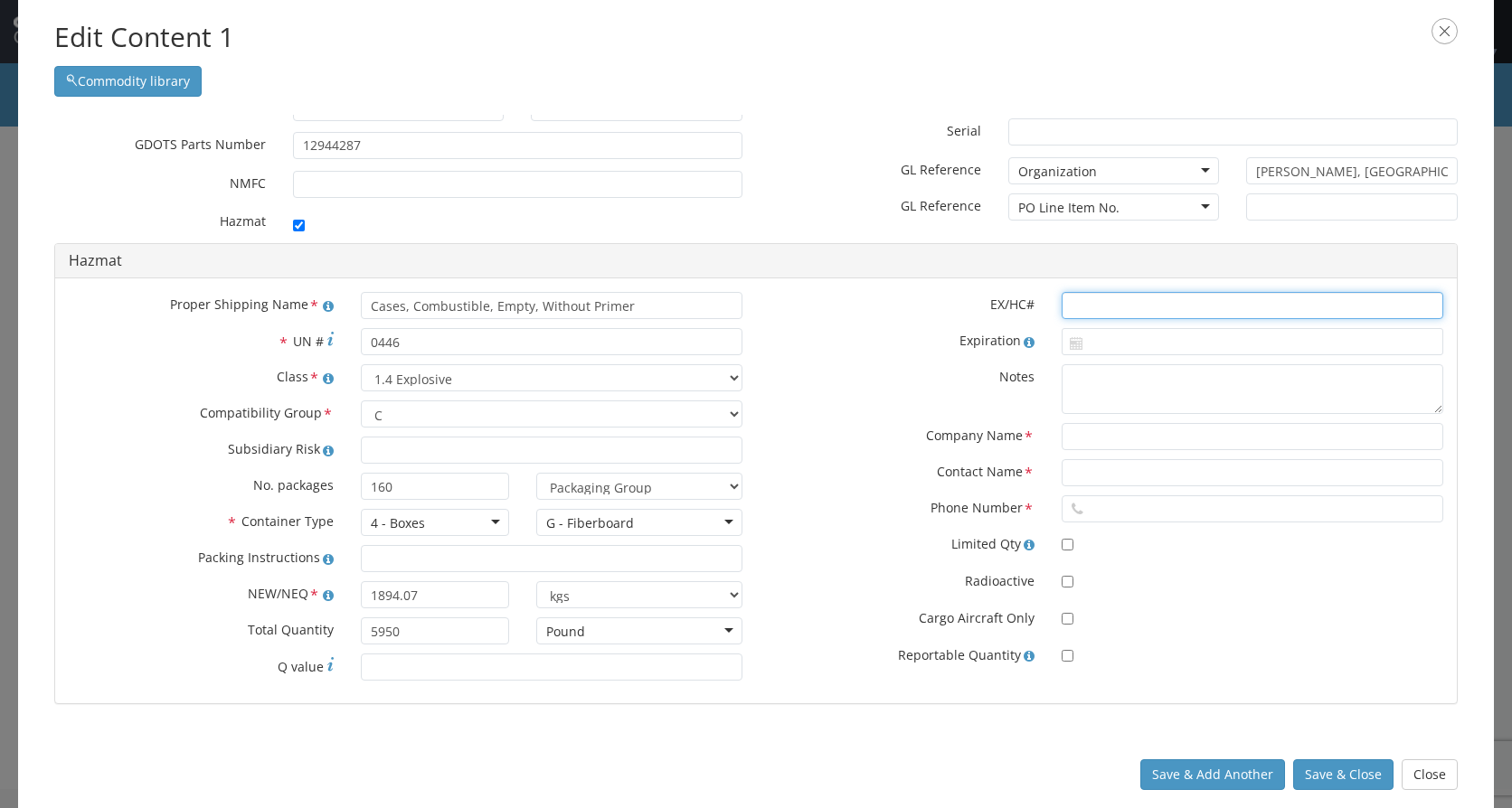
click at [1086, 305] on input "text" at bounding box center [1253, 305] width 382 height 27
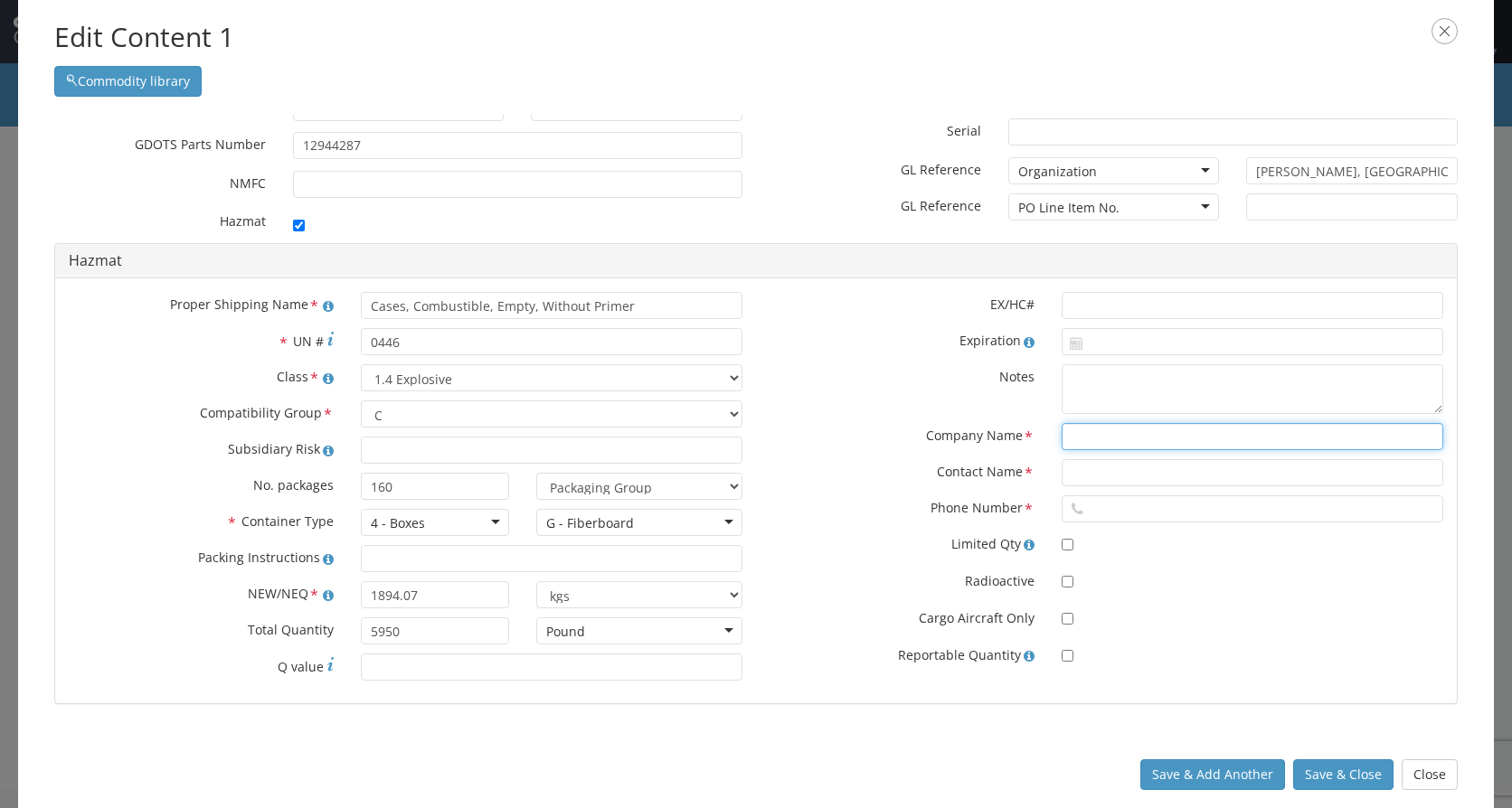
click at [1067, 441] on input "text" at bounding box center [1253, 436] width 382 height 27
type input "CHEMTREC"
click at [1121, 474] on input "text" at bounding box center [1253, 472] width 382 height 27
click at [1099, 471] on input "CN" at bounding box center [1253, 472] width 382 height 27
type input "CCN1729"
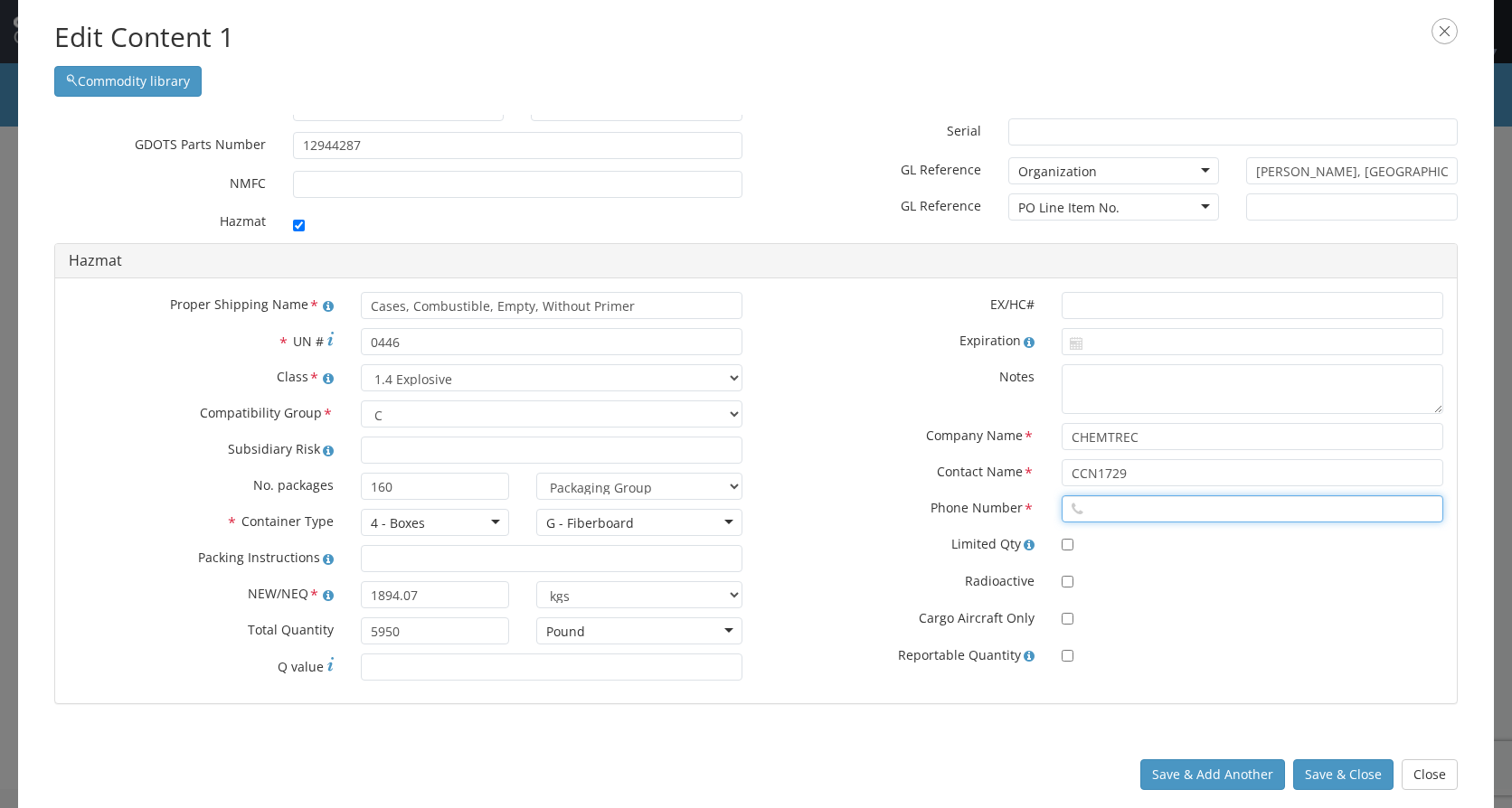
click at [1115, 506] on input "text" at bounding box center [1253, 509] width 382 height 27
type input "8004249300"
click at [1343, 773] on button "Save & Close" at bounding box center [1344, 774] width 101 height 31
